Goal: Task Accomplishment & Management: Manage account settings

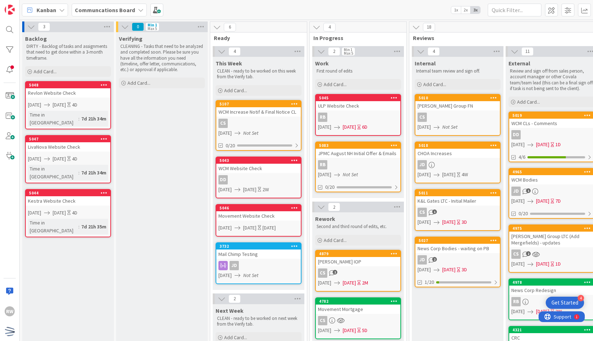
click at [170, 262] on div "Verifying CLEANING - Tasks that need to be analyzed and completed soon. Please …" at bounding box center [162, 340] width 92 height 616
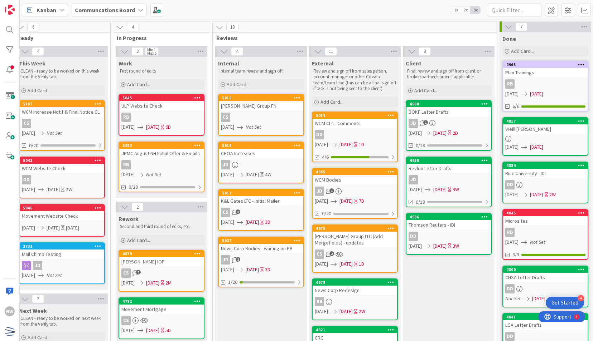
scroll to position [0, 197]
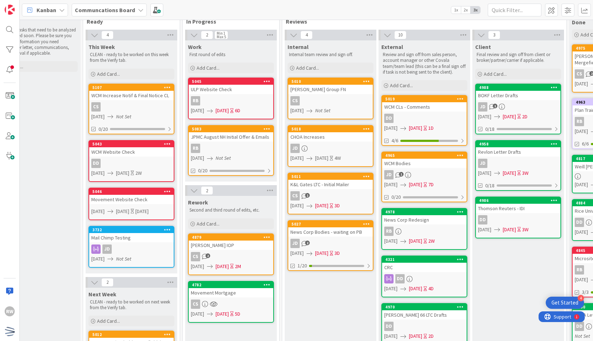
scroll to position [0, 127]
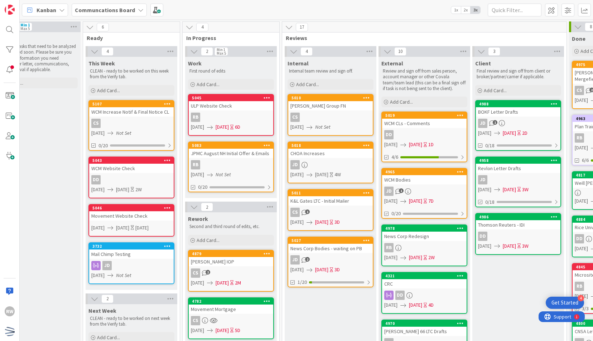
click at [340, 150] on div "CHOA Increases" at bounding box center [330, 153] width 84 height 9
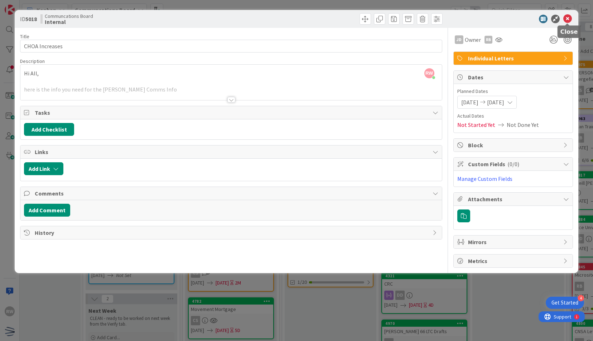
click at [565, 19] on icon at bounding box center [567, 19] width 9 height 9
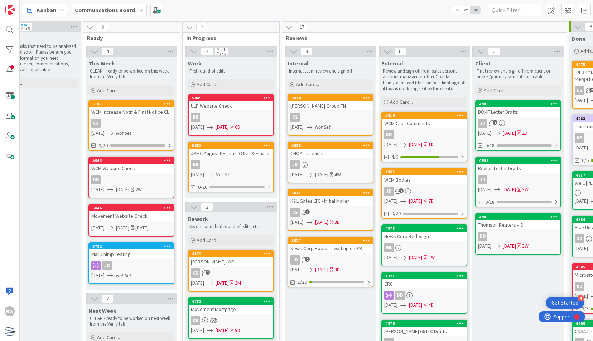
click at [331, 153] on div "CHOA Increases" at bounding box center [330, 153] width 84 height 9
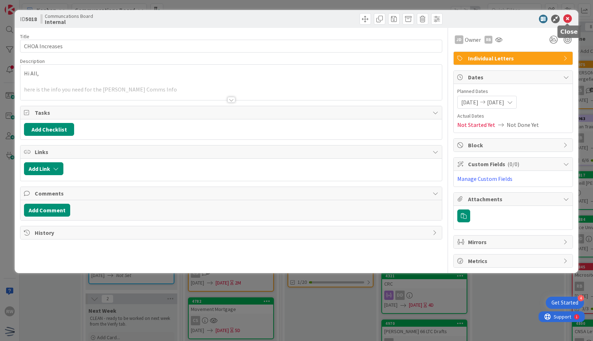
click at [569, 16] on icon at bounding box center [567, 19] width 9 height 9
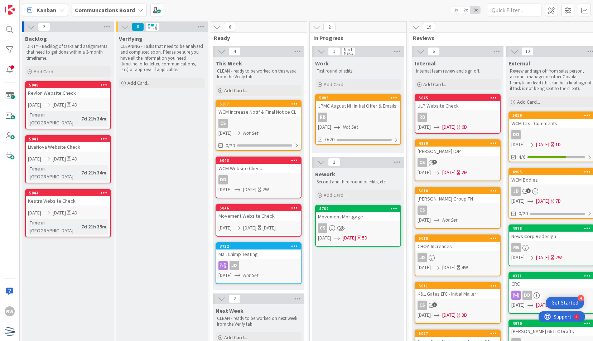
click at [271, 213] on div "Movement Website Check" at bounding box center [258, 215] width 84 height 9
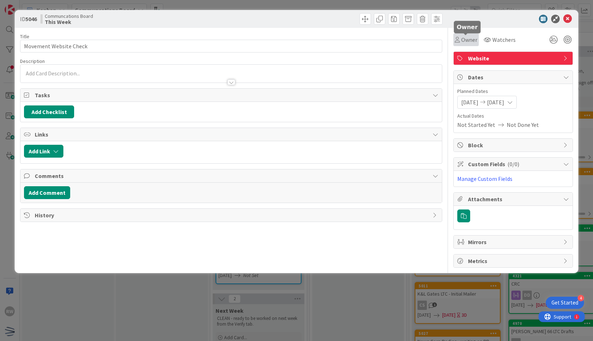
click at [463, 39] on span "Owner" at bounding box center [469, 39] width 16 height 9
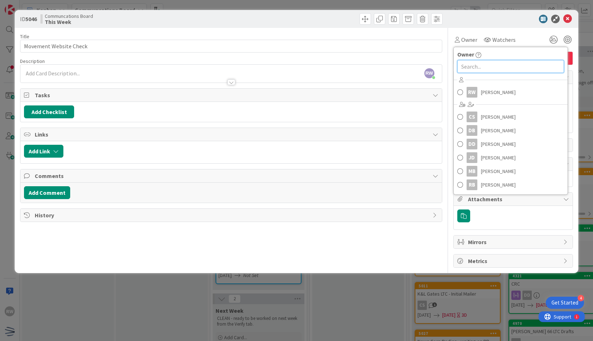
click at [473, 66] on input "text" at bounding box center [510, 66] width 107 height 13
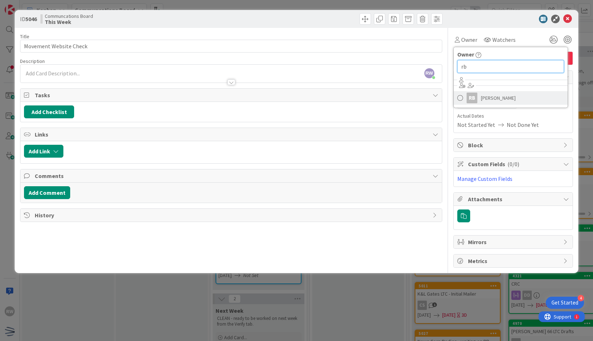
type input "rb"
click at [482, 96] on span "[PERSON_NAME]" at bounding box center [498, 98] width 35 height 11
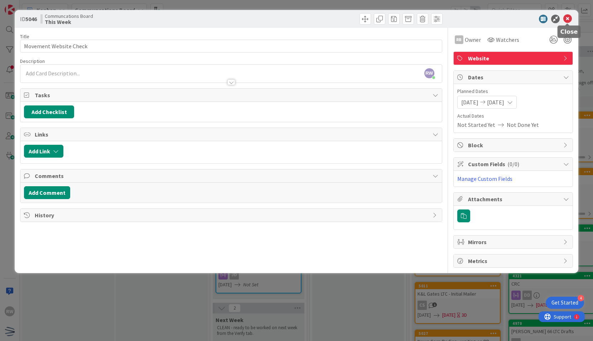
click at [566, 21] on icon at bounding box center [567, 19] width 9 height 9
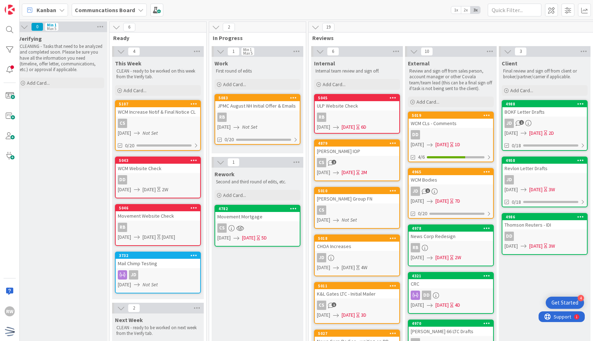
scroll to position [0, 123]
